Goal: Task Accomplishment & Management: Complete application form

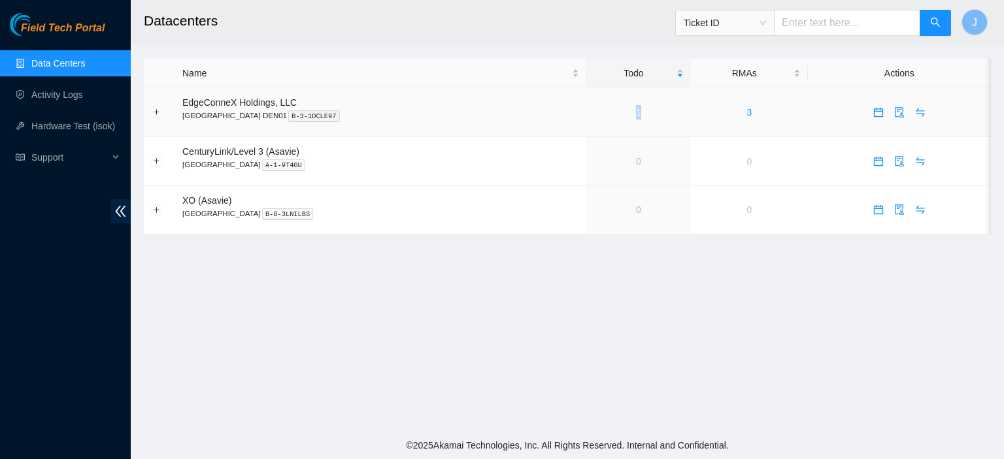
click at [593, 112] on div "1" at bounding box center [638, 112] width 90 height 14
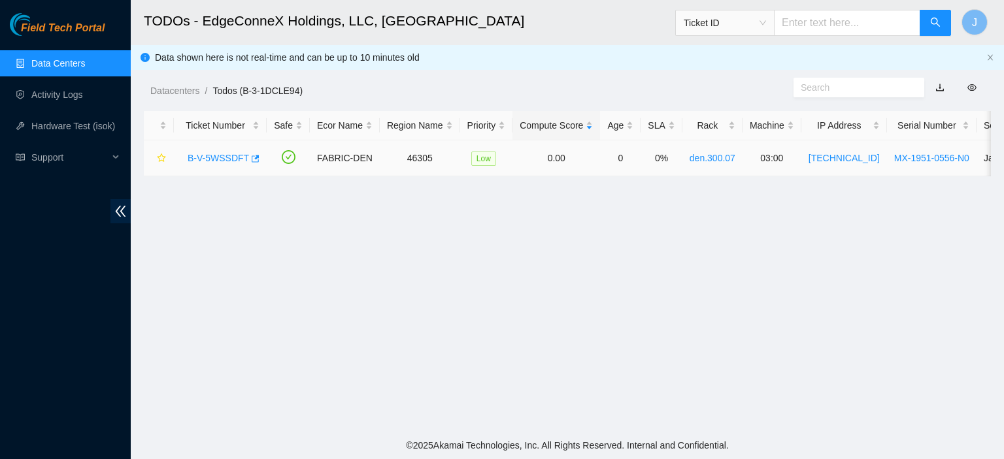
click at [209, 159] on link "B-V-5WSSDFT" at bounding box center [218, 158] width 61 height 10
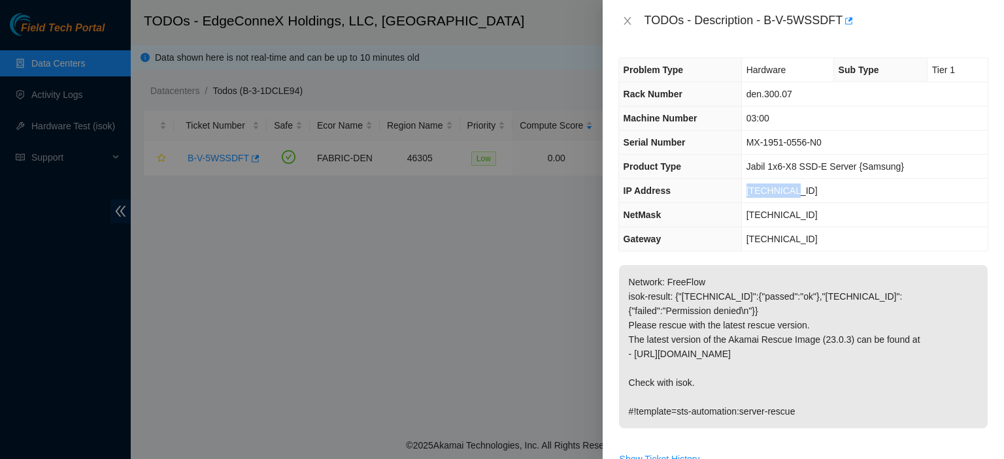
drag, startPoint x: 791, startPoint y: 193, endPoint x: 750, endPoint y: 188, distance: 40.8
click at [750, 188] on td "23.217.8.8" at bounding box center [864, 191] width 246 height 24
copy span "23.217.8.8"
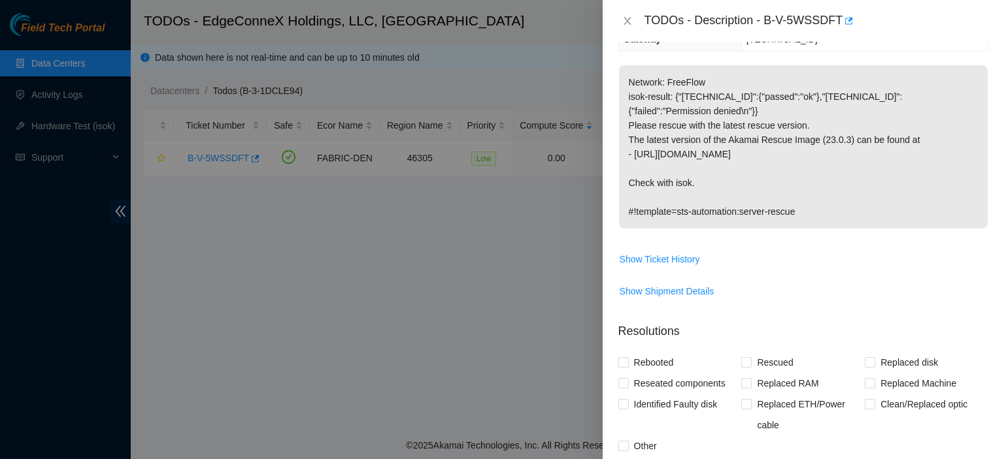
scroll to position [408, 0]
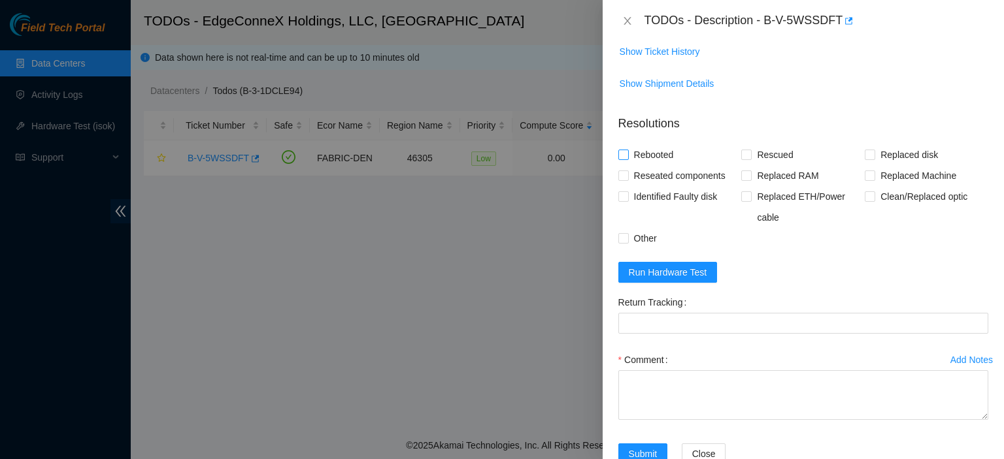
click at [621, 150] on input "Rebooted" at bounding box center [622, 154] width 9 height 9
checkbox input "true"
click at [741, 150] on input "Rescued" at bounding box center [745, 154] width 9 height 9
checkbox input "true"
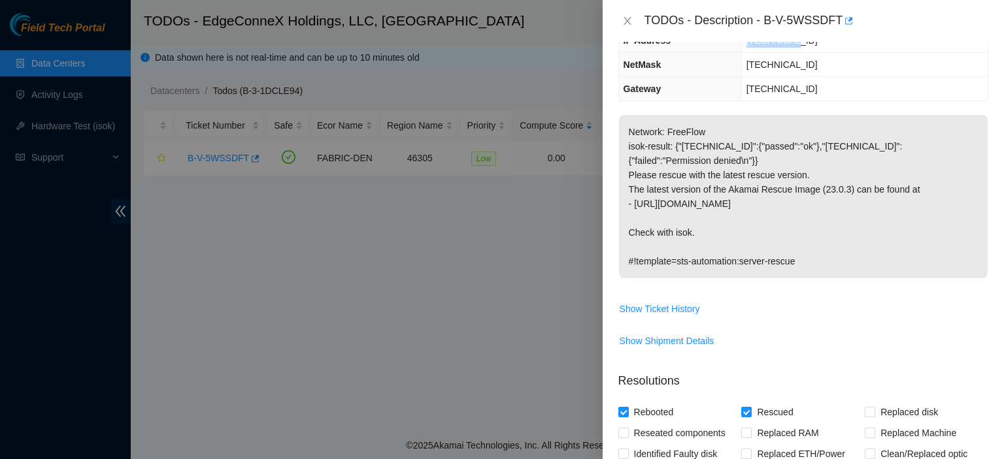
scroll to position [135, 0]
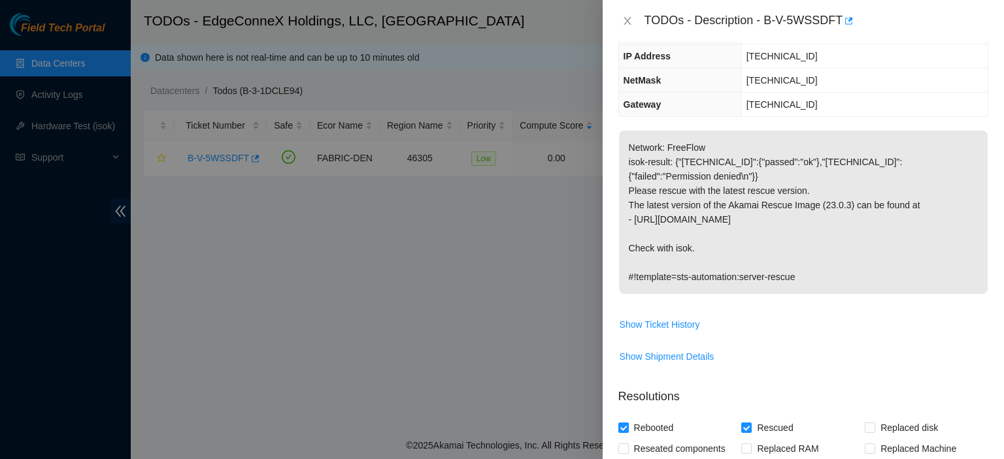
click at [987, 178] on div "Problem Type Hardware Sub Type Tier 1 Rack Number den.300.07 Machine Number 03:…" at bounding box center [803, 251] width 401 height 418
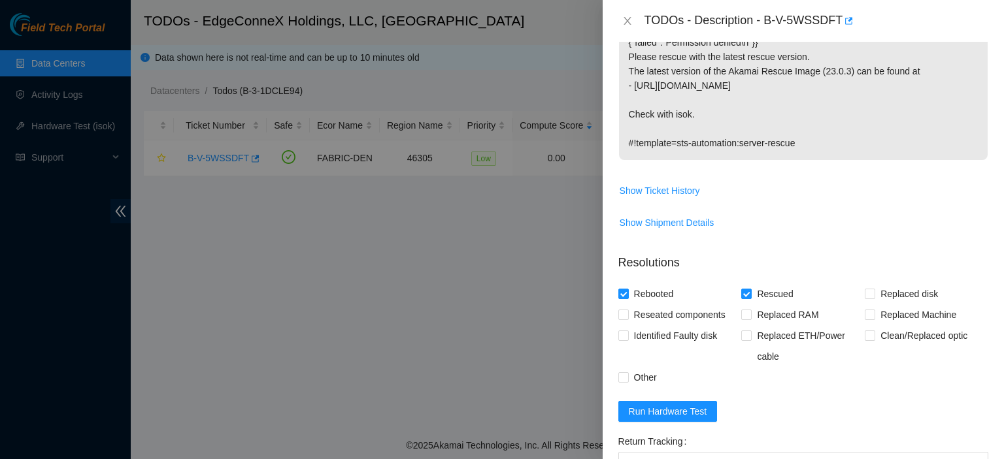
scroll to position [429, 0]
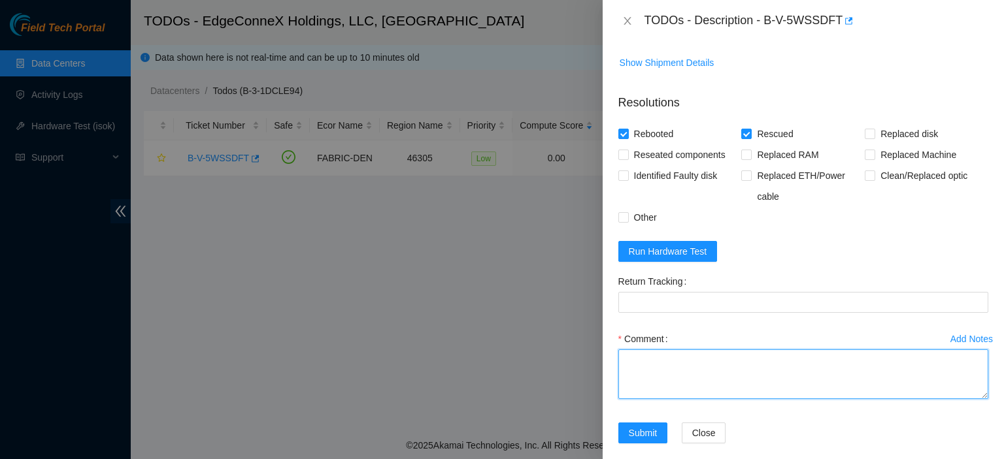
click at [705, 373] on textarea "Comment" at bounding box center [803, 375] width 370 height 50
type textarea "Rescued. Rebooted."
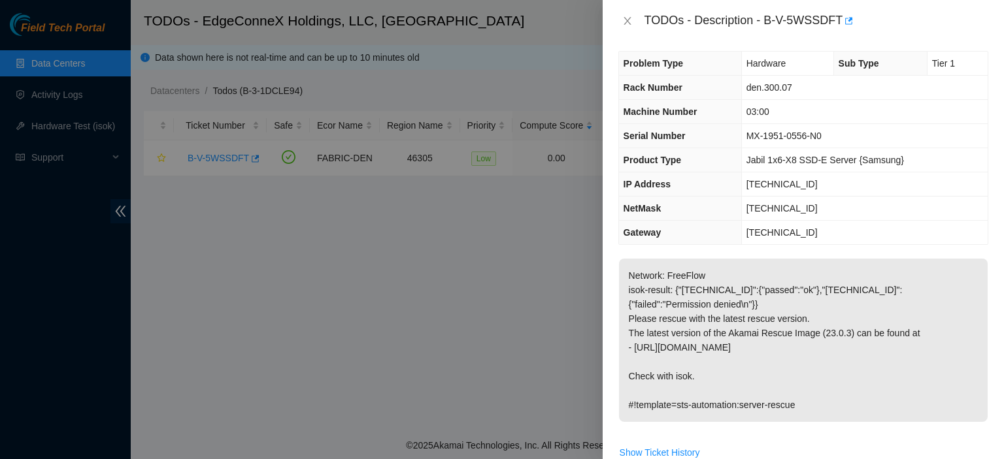
scroll to position [0, 0]
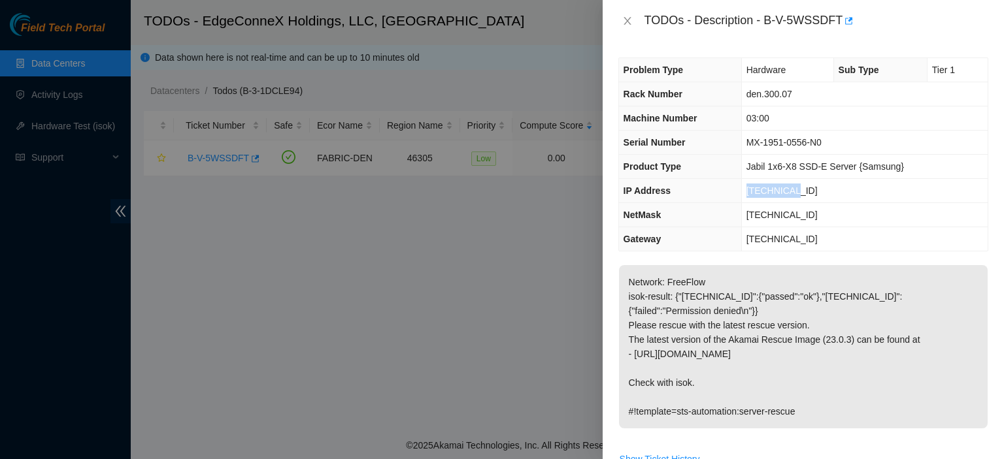
drag, startPoint x: 795, startPoint y: 188, endPoint x: 750, endPoint y: 191, distance: 45.9
click at [750, 191] on td "[TECHNICAL_ID]" at bounding box center [864, 191] width 246 height 24
copy span "[TECHNICAL_ID]"
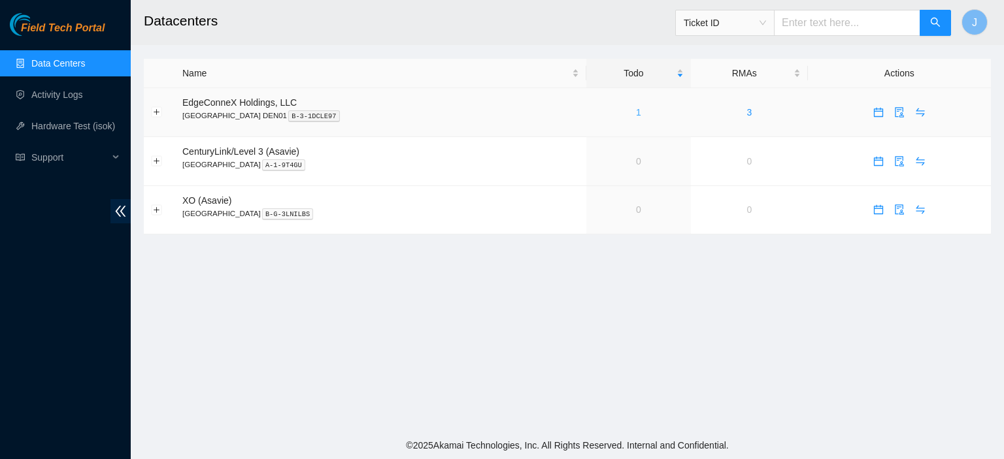
click at [636, 113] on link "1" at bounding box center [638, 112] width 5 height 10
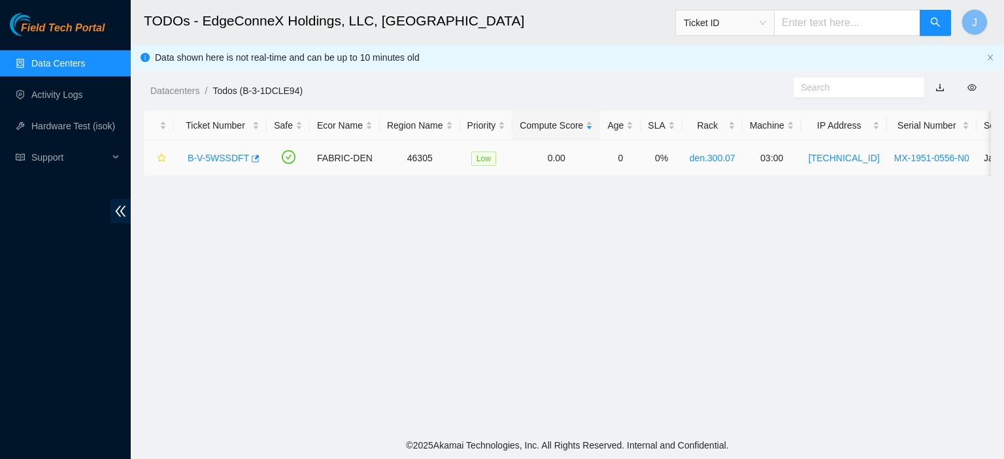
click at [220, 158] on link "B-V-5WSSDFT" at bounding box center [218, 158] width 61 height 10
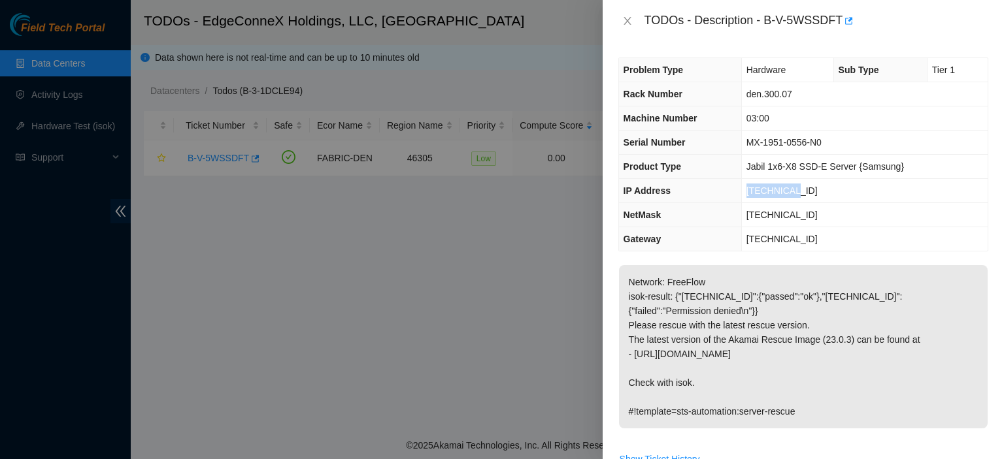
drag, startPoint x: 792, startPoint y: 189, endPoint x: 748, endPoint y: 190, distance: 43.8
click at [748, 190] on td "[TECHNICAL_ID]" at bounding box center [864, 191] width 246 height 24
copy span "[TECHNICAL_ID]"
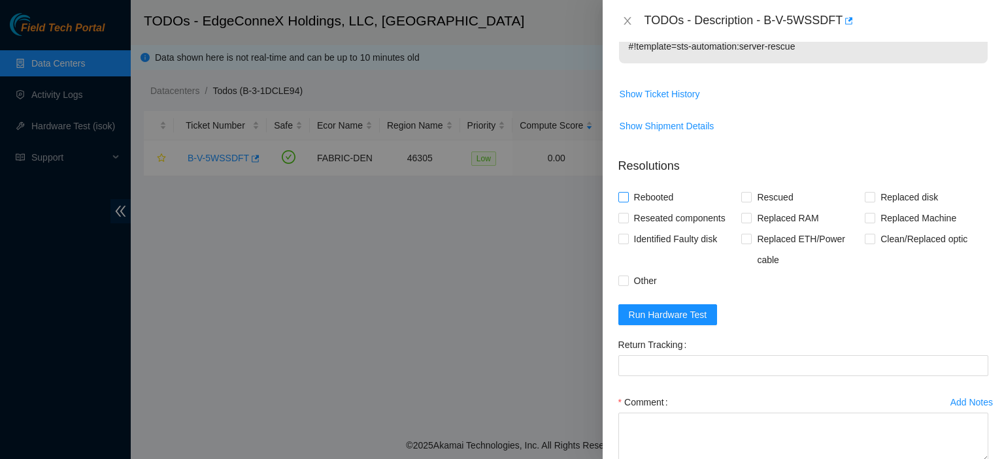
click at [623, 192] on input "Rebooted" at bounding box center [622, 196] width 9 height 9
checkbox input "true"
click at [746, 192] on input "Rescued" at bounding box center [745, 196] width 9 height 9
checkbox input "true"
click at [657, 308] on span "Run Hardware Test" at bounding box center [668, 315] width 78 height 14
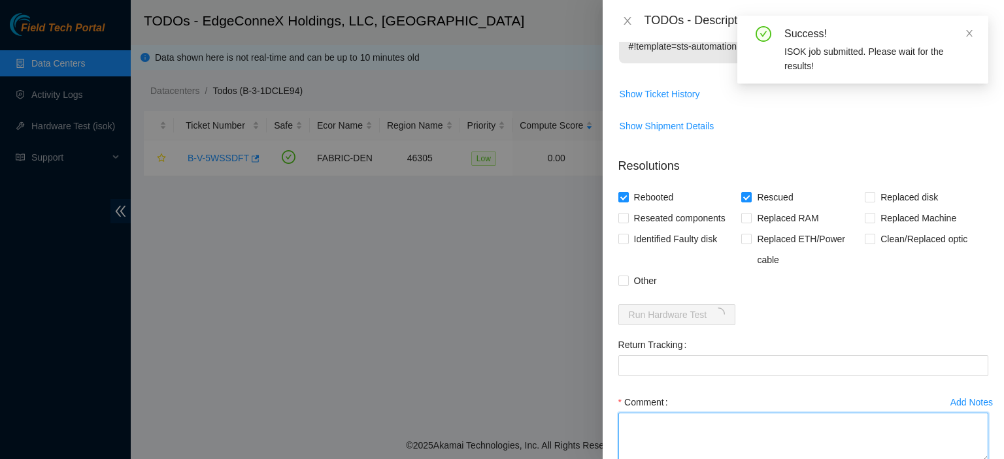
click at [644, 415] on textarea "Comment" at bounding box center [803, 438] width 370 height 50
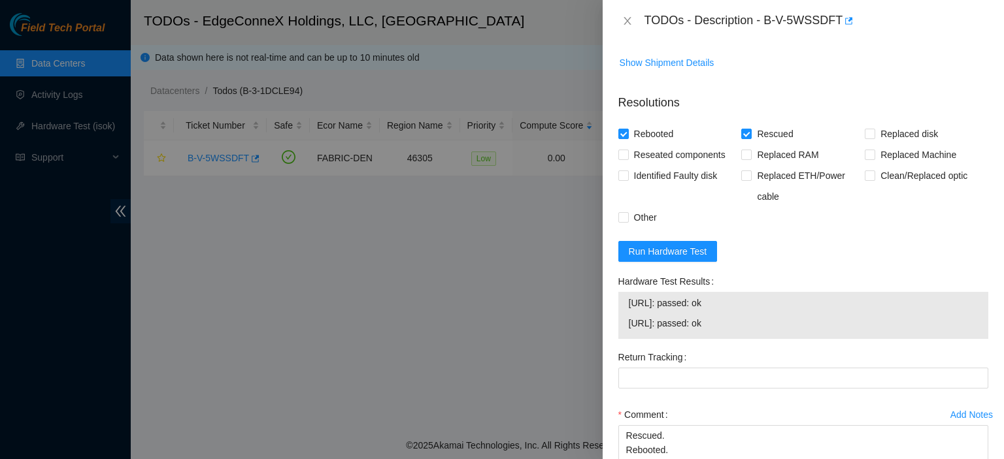
scroll to position [505, 0]
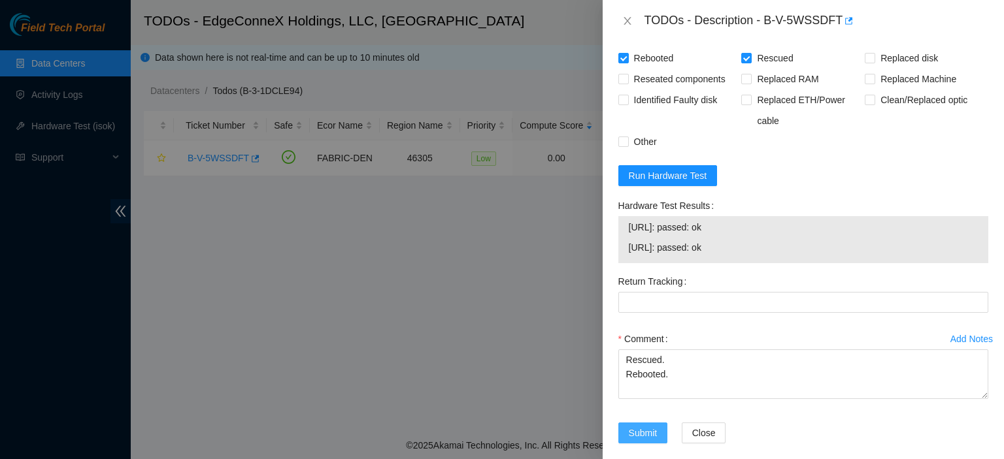
click at [661, 423] on button "Submit" at bounding box center [643, 433] width 50 height 21
type textarea "R"
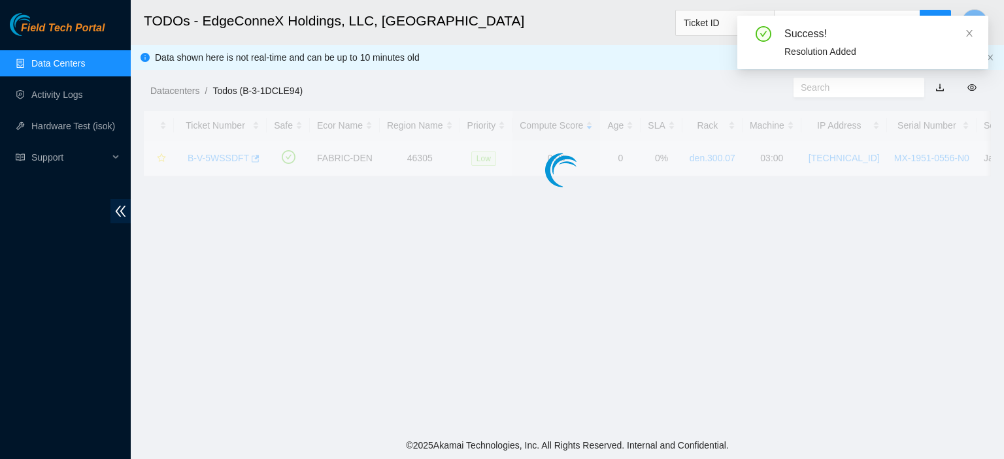
scroll to position [354, 0]
